Goal: Task Accomplishment & Management: Use online tool/utility

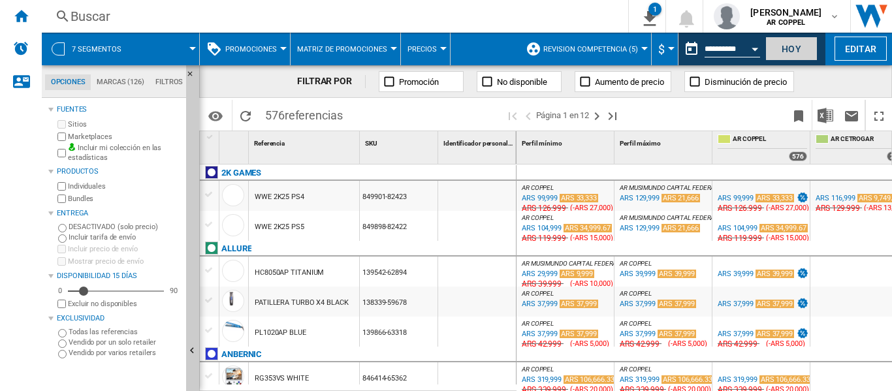
click at [785, 54] on button "Hoy" at bounding box center [791, 49] width 52 height 24
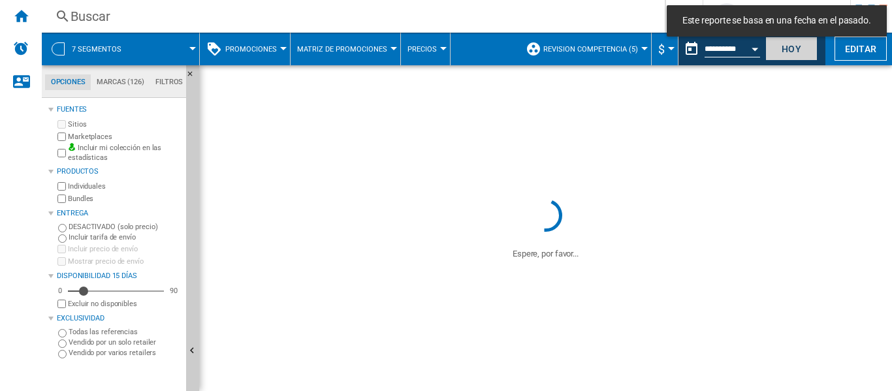
drag, startPoint x: 784, startPoint y: 45, endPoint x: 776, endPoint y: 57, distance: 14.5
click at [782, 51] on button "Hoy" at bounding box center [791, 49] width 52 height 24
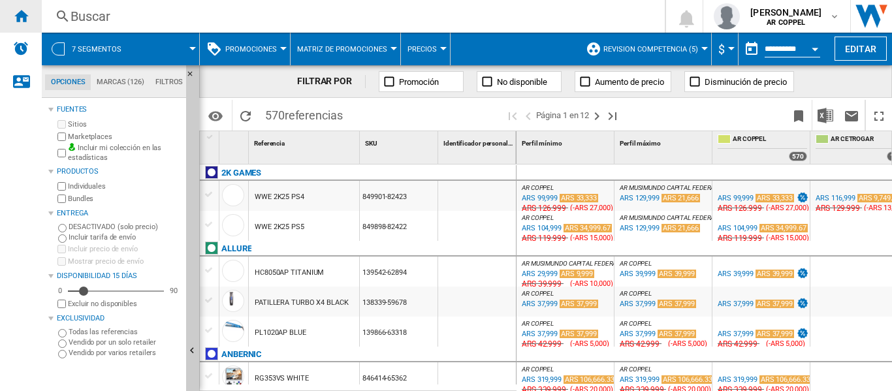
click at [29, 16] on div "Inicio" at bounding box center [21, 16] width 42 height 33
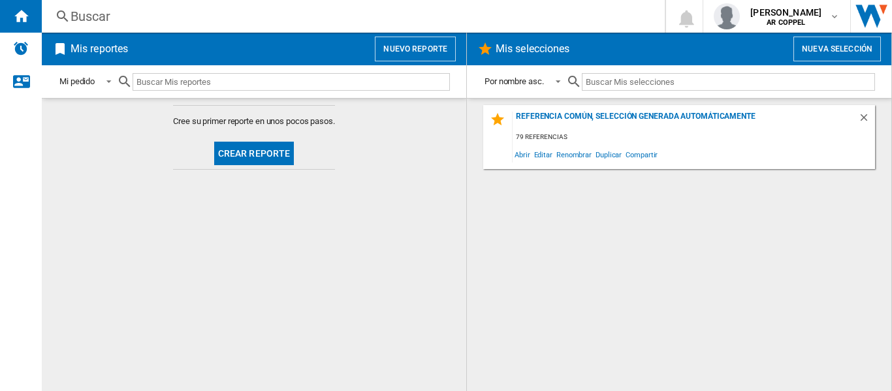
click at [247, 154] on button "Crear reporte" at bounding box center [254, 154] width 80 height 24
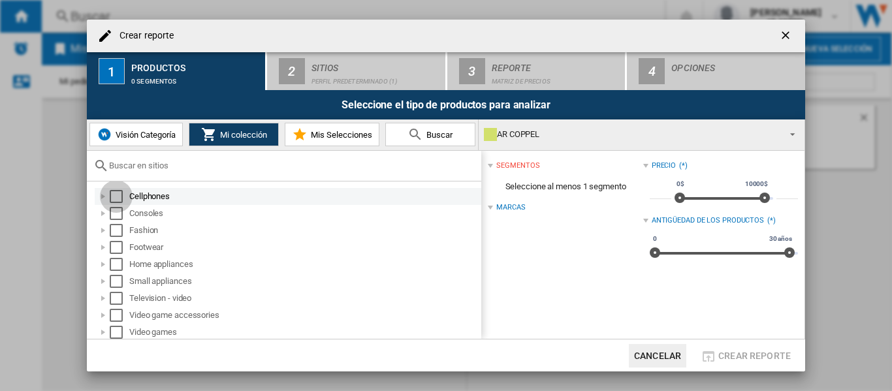
click at [114, 195] on div "Select" at bounding box center [116, 196] width 13 height 13
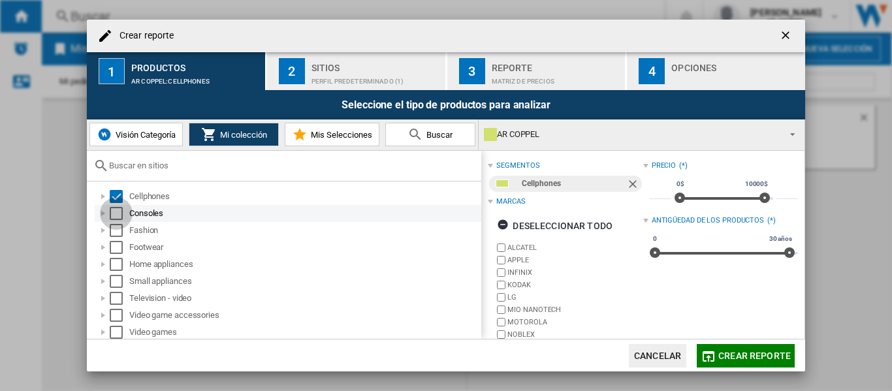
click at [113, 210] on div "Select" at bounding box center [116, 213] width 13 height 13
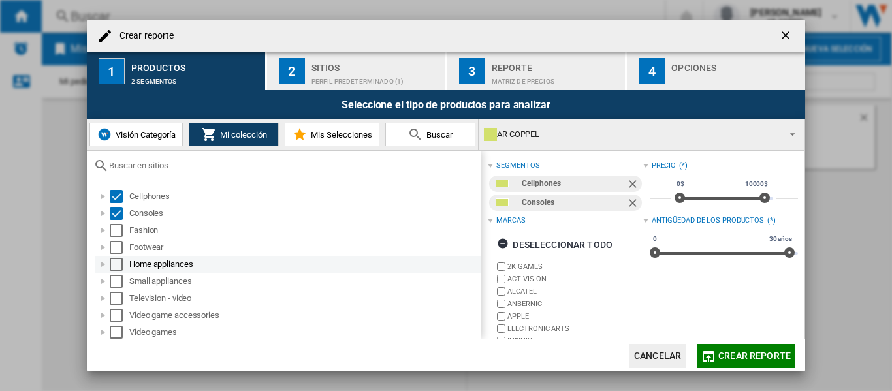
click at [116, 262] on div "Select" at bounding box center [116, 264] width 13 height 13
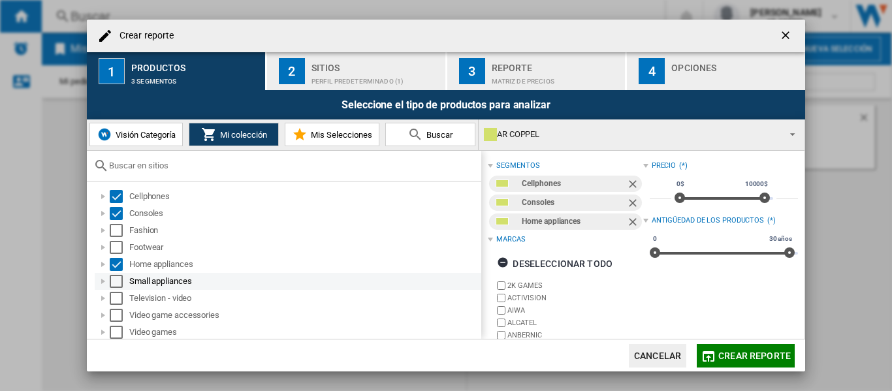
click at [114, 284] on div "Select" at bounding box center [116, 281] width 13 height 13
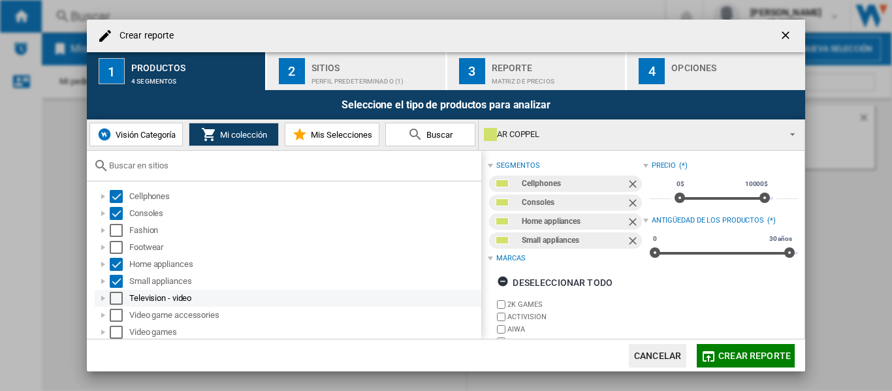
click at [114, 297] on div "Select" at bounding box center [116, 298] width 13 height 13
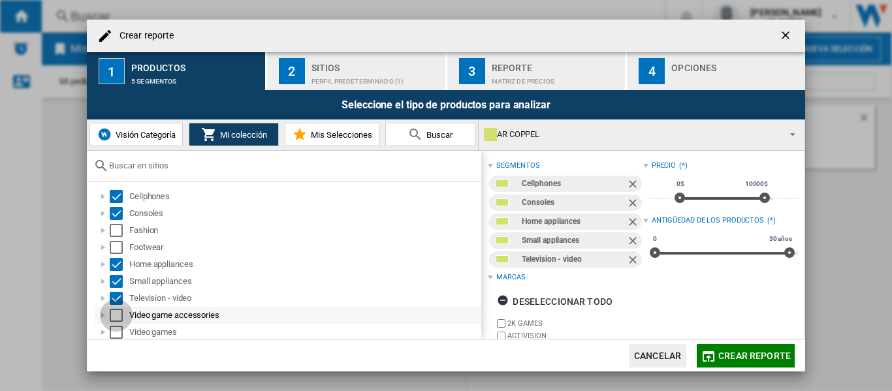
click at [114, 312] on div "Select" at bounding box center [116, 315] width 13 height 13
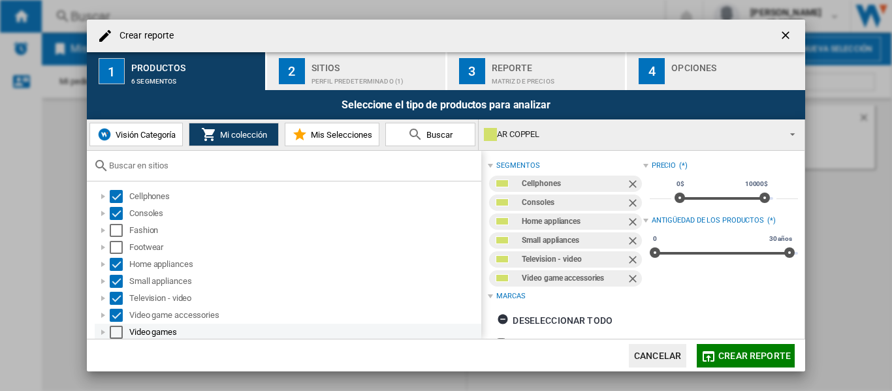
click at [115, 330] on div "Select" at bounding box center [116, 332] width 13 height 13
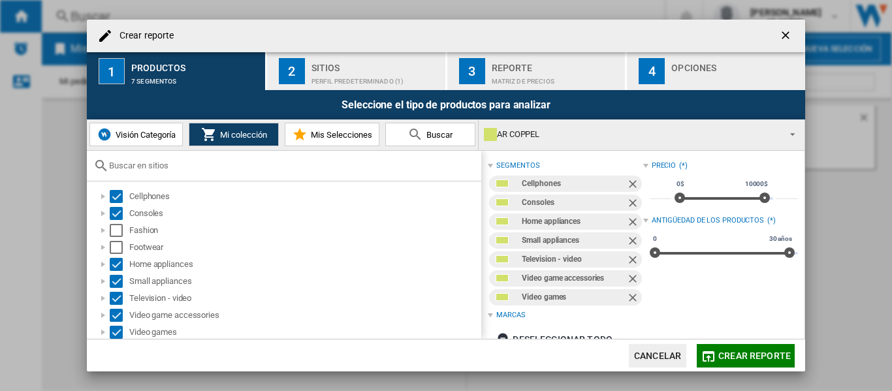
click at [343, 79] on div "Perfil predeterminado (1)" at bounding box center [375, 78] width 129 height 14
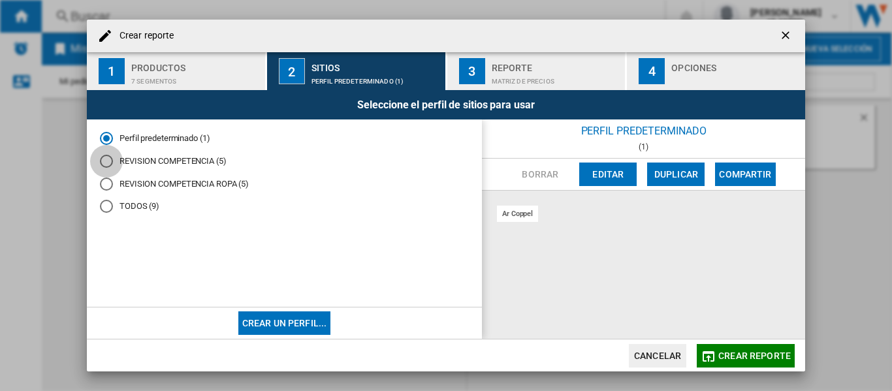
click at [107, 162] on div "REVISION COMPETENCIA (5)" at bounding box center [106, 161] width 13 height 13
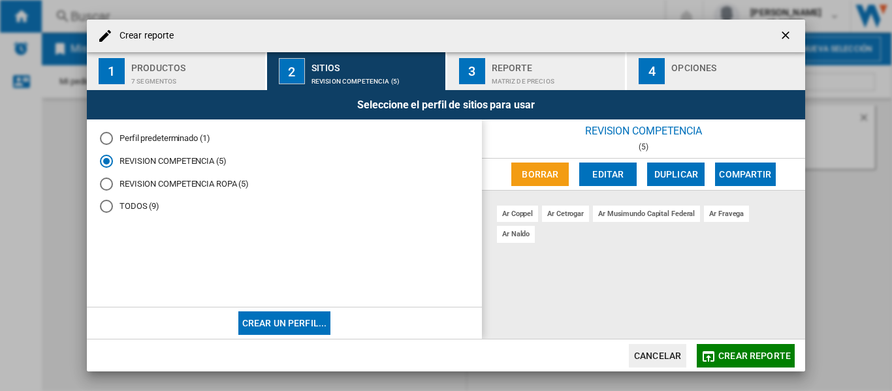
click at [532, 70] on div "Reporte" at bounding box center [556, 64] width 129 height 14
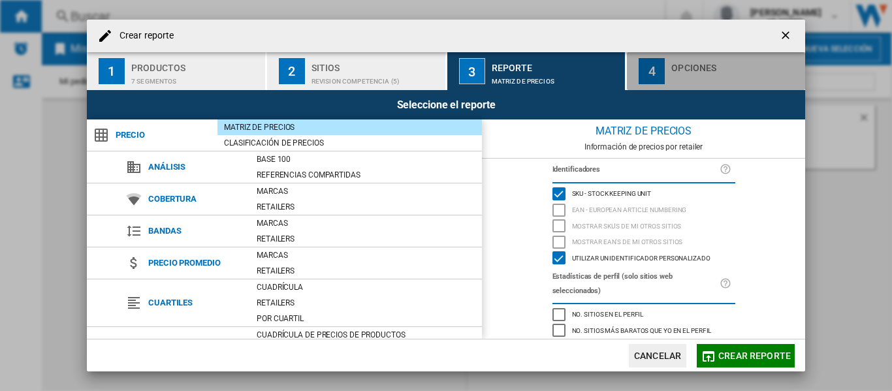
click at [695, 78] on div "button" at bounding box center [735, 78] width 129 height 14
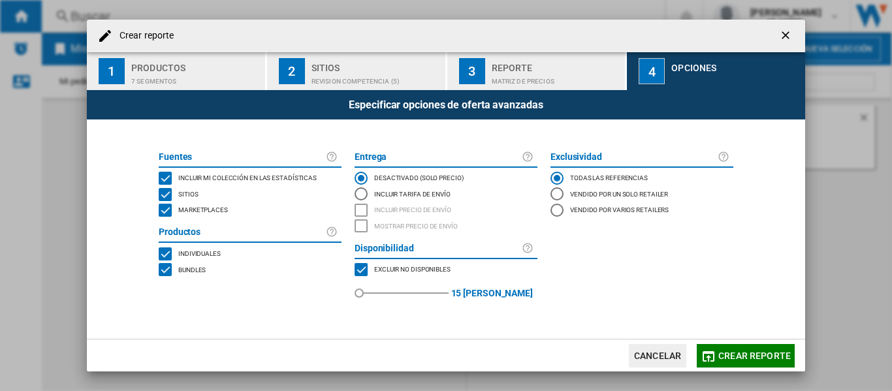
click at [168, 210] on div "MARKETPLACES" at bounding box center [165, 210] width 13 height 13
click at [770, 359] on span "Crear reporte" at bounding box center [754, 356] width 72 height 10
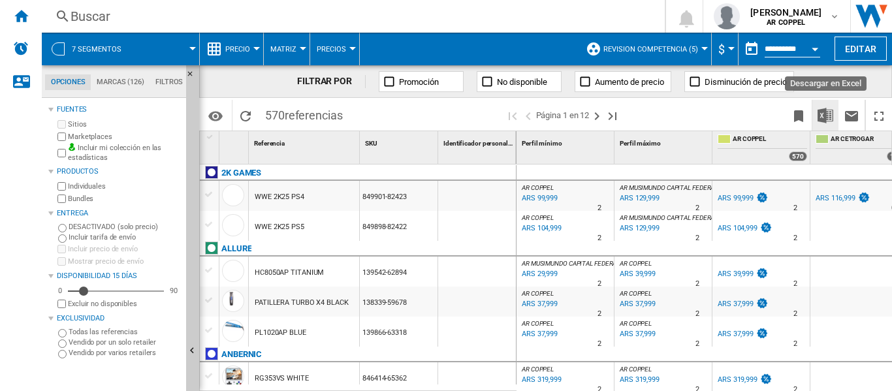
click at [827, 118] on img "Descargar en Excel" at bounding box center [825, 116] width 16 height 16
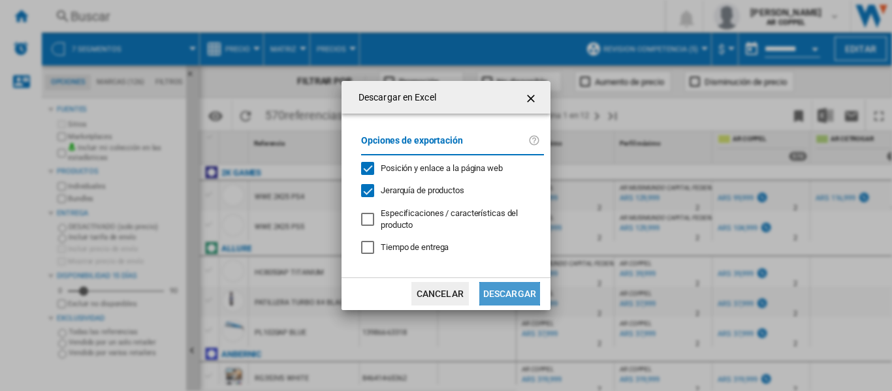
click at [503, 297] on button "Descargar" at bounding box center [509, 294] width 61 height 24
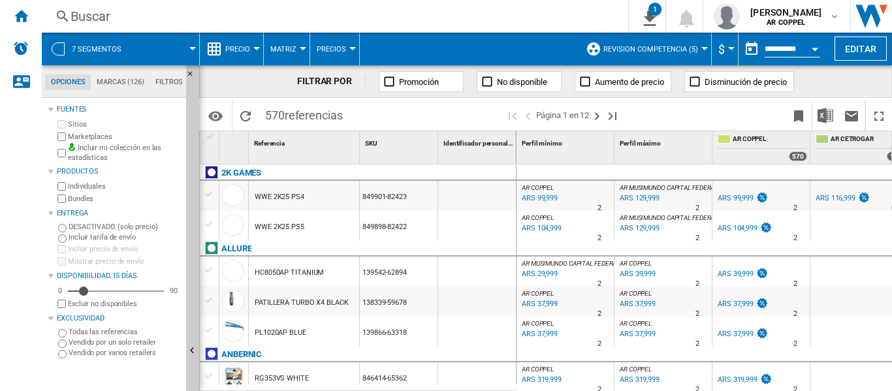
click at [257, 49] on div at bounding box center [256, 48] width 7 height 3
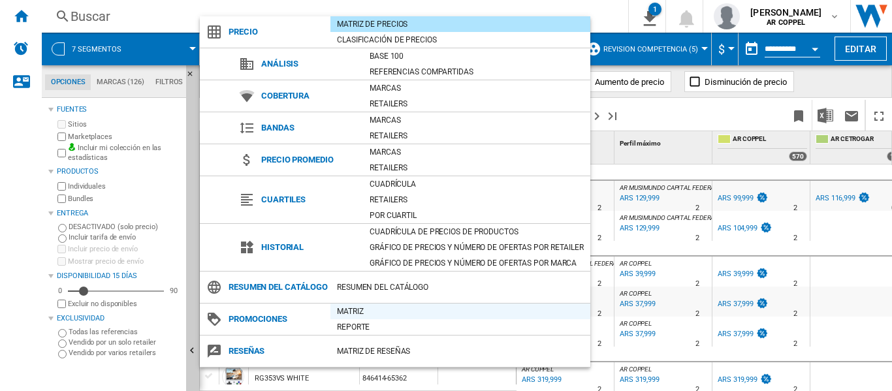
click at [359, 318] on div "Matriz" at bounding box center [460, 311] width 260 height 13
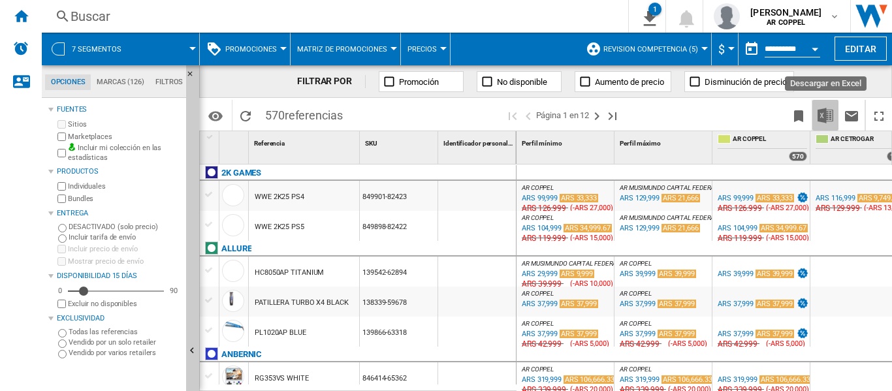
click at [827, 117] on img "Descargar en Excel" at bounding box center [825, 116] width 16 height 16
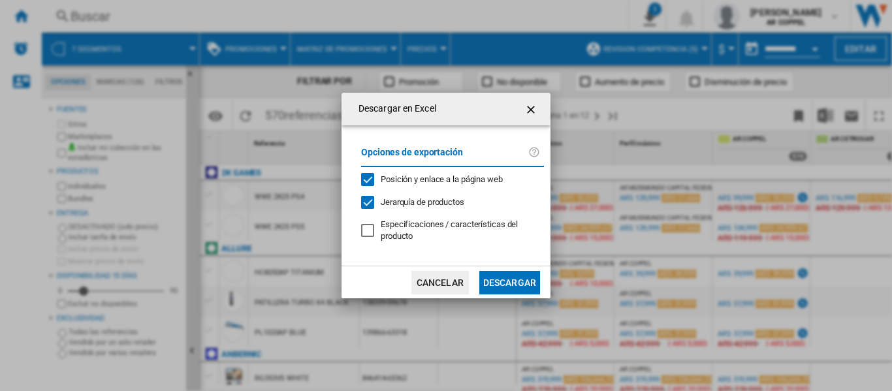
click at [503, 281] on button "Descargar" at bounding box center [509, 283] width 61 height 24
